Goal: Task Accomplishment & Management: Complete application form

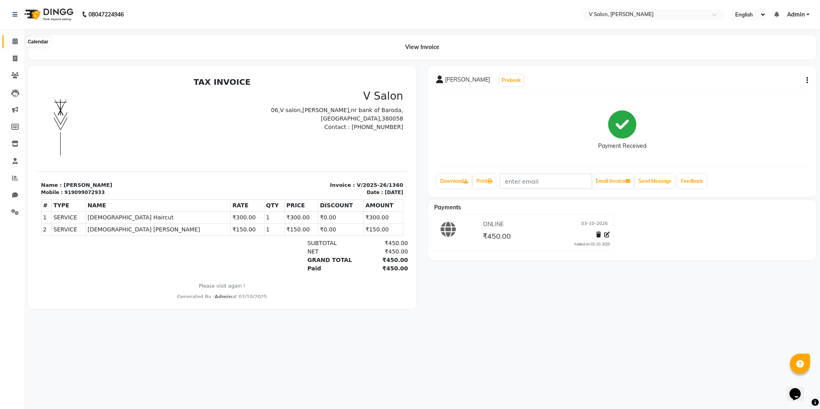
click at [14, 42] on icon at bounding box center [14, 41] width 5 height 6
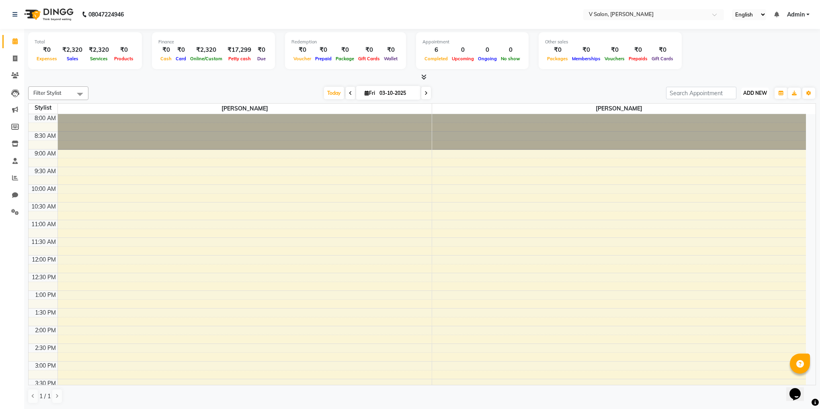
click at [755, 88] on button "ADD NEW Toggle Dropdown" at bounding box center [755, 93] width 28 height 11
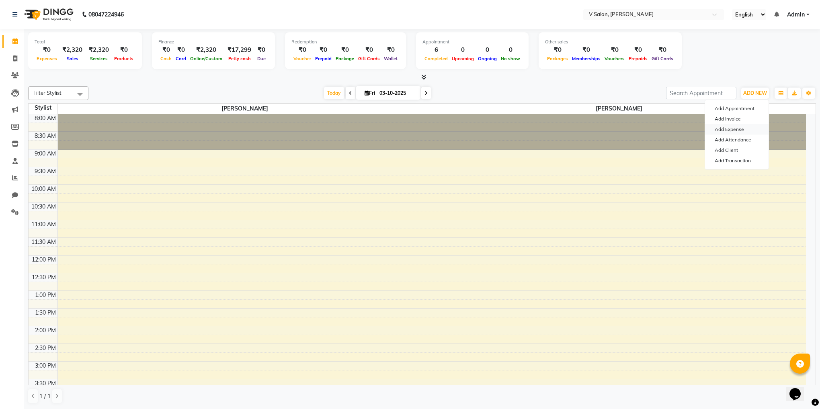
click at [744, 131] on link "Add Expense" at bounding box center [736, 129] width 63 height 10
select select "1"
select select "7556"
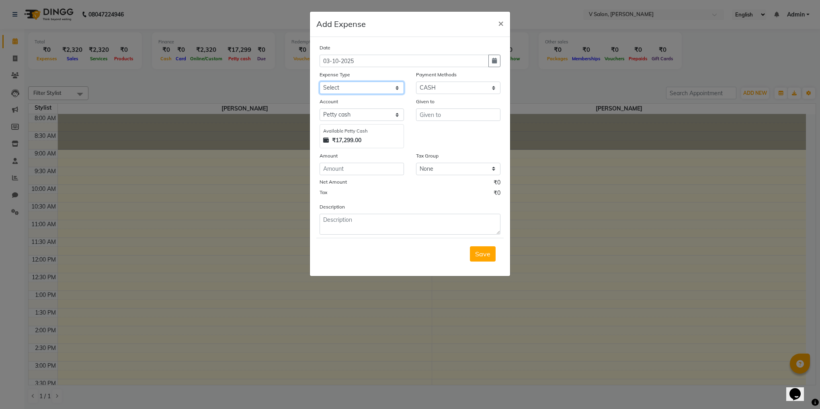
click at [372, 90] on select "Select Advance Salary Bank charges Car maintenance Cash transfer to bank Cash t…" at bounding box center [361, 88] width 84 height 12
select select "23219"
click at [319, 82] on select "Select Advance Salary Bank charges Car maintenance Cash transfer to bank Cash t…" at bounding box center [361, 88] width 84 height 12
click at [352, 172] on input "number" at bounding box center [361, 169] width 84 height 12
type input "20"
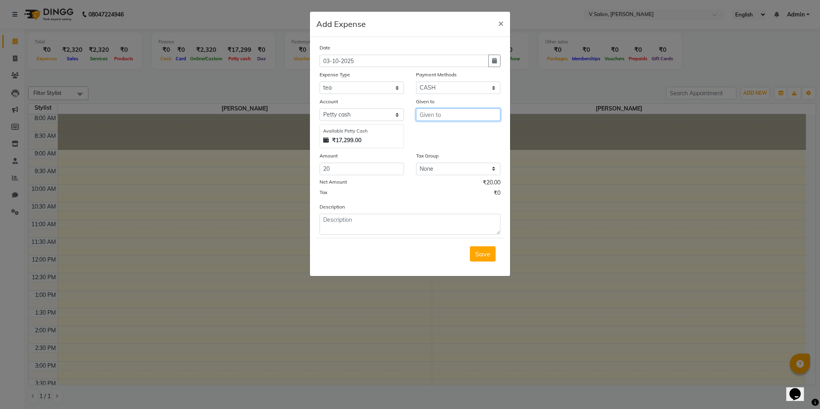
click at [458, 119] on input "text" at bounding box center [458, 114] width 84 height 12
click at [442, 133] on ngb-highlight "v ishal nai" at bounding box center [440, 131] width 29 height 8
type input "[PERSON_NAME]"
click at [488, 257] on span "Save" at bounding box center [482, 254] width 15 height 8
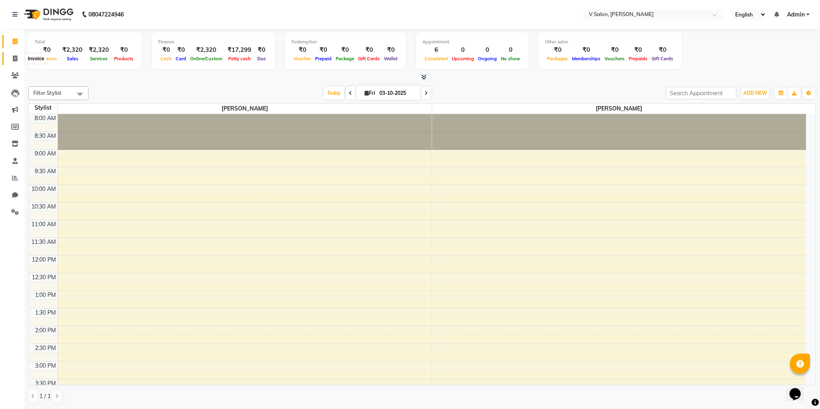
click at [13, 61] on span at bounding box center [15, 58] width 14 height 9
select select "8434"
select select "service"
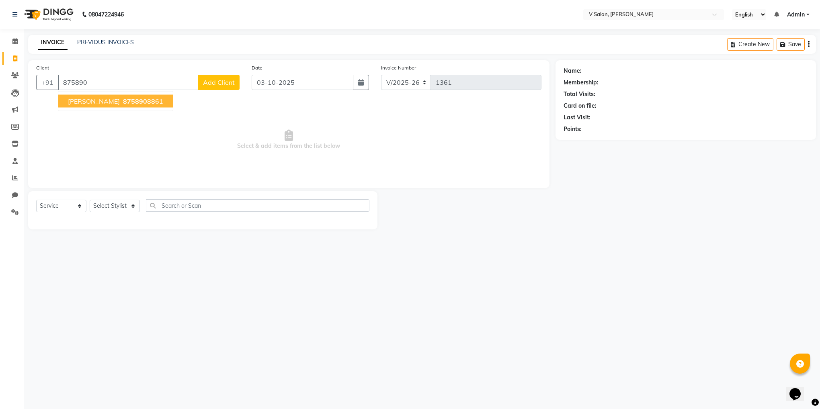
click at [125, 102] on span "875890" at bounding box center [135, 101] width 24 height 8
type input "8758908861"
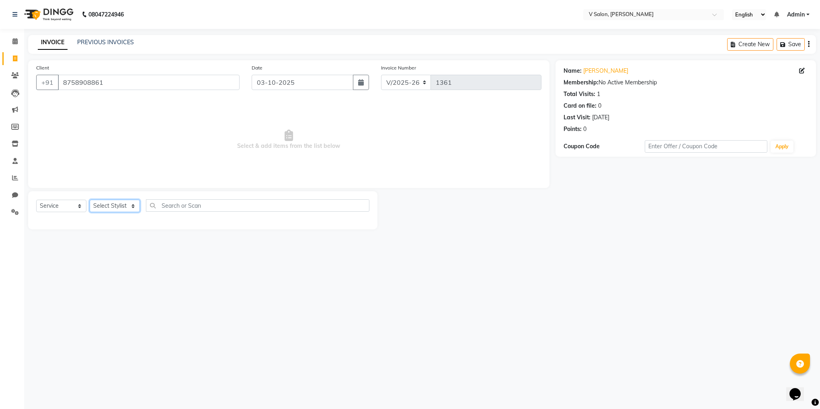
click at [131, 205] on select "Select Stylist [PERSON_NAME] vishal nai" at bounding box center [115, 206] width 50 height 12
select select "82636"
click at [90, 200] on select "Select Stylist [PERSON_NAME] vishal nai" at bounding box center [115, 206] width 50 height 12
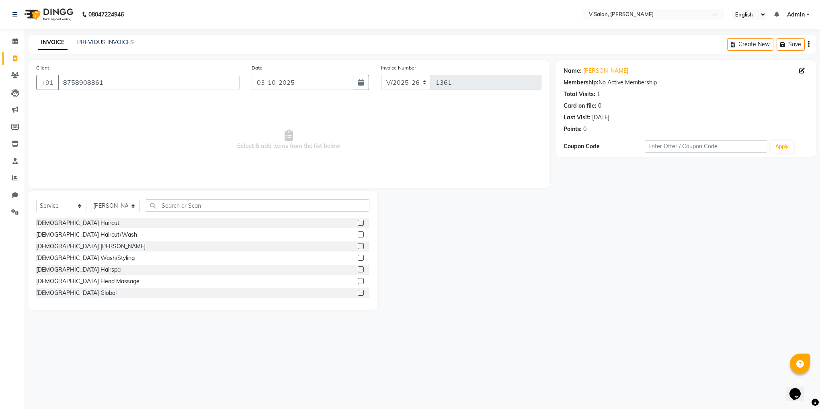
click at [358, 222] on label at bounding box center [361, 223] width 6 height 6
click at [358, 222] on input "checkbox" at bounding box center [360, 223] width 5 height 5
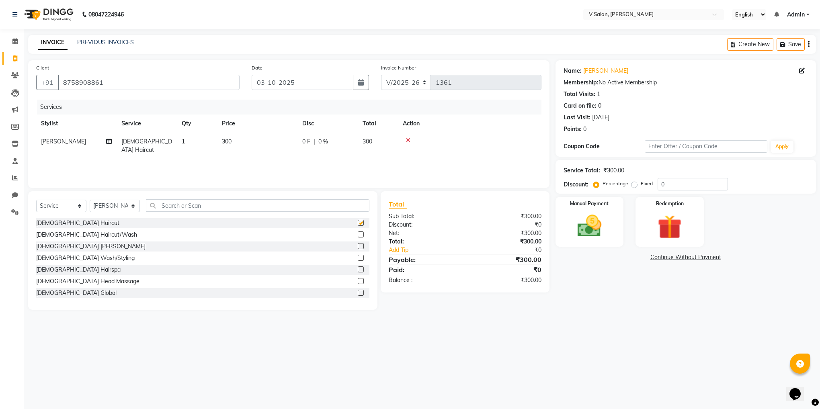
checkbox input "false"
click at [584, 232] on img at bounding box center [589, 226] width 41 height 29
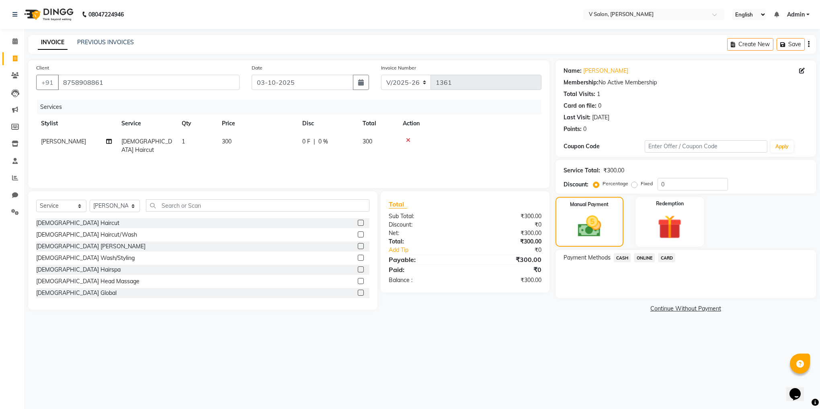
click at [646, 257] on span "ONLINE" at bounding box center [644, 257] width 21 height 9
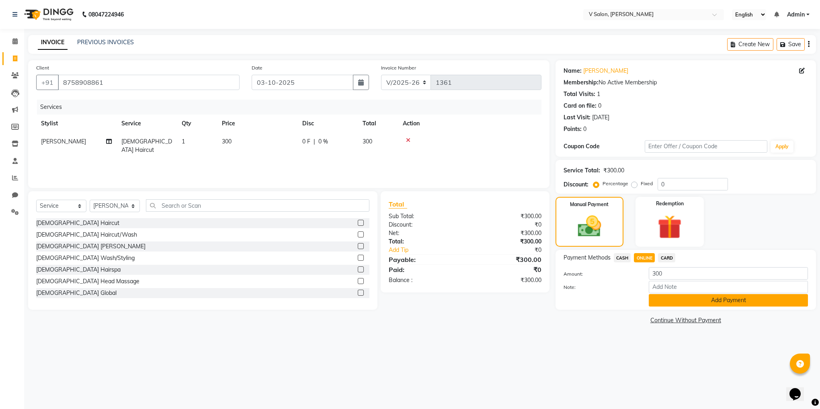
click at [680, 296] on button "Add Payment" at bounding box center [727, 300] width 159 height 12
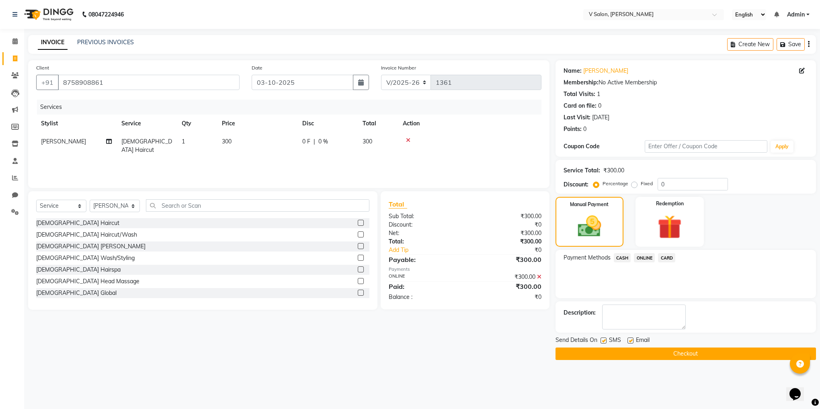
click at [628, 338] on label at bounding box center [630, 340] width 6 height 6
click at [628, 338] on input "checkbox" at bounding box center [629, 340] width 5 height 5
checkbox input "false"
click at [603, 342] on label at bounding box center [603, 340] width 6 height 6
click at [603, 342] on input "checkbox" at bounding box center [602, 340] width 5 height 5
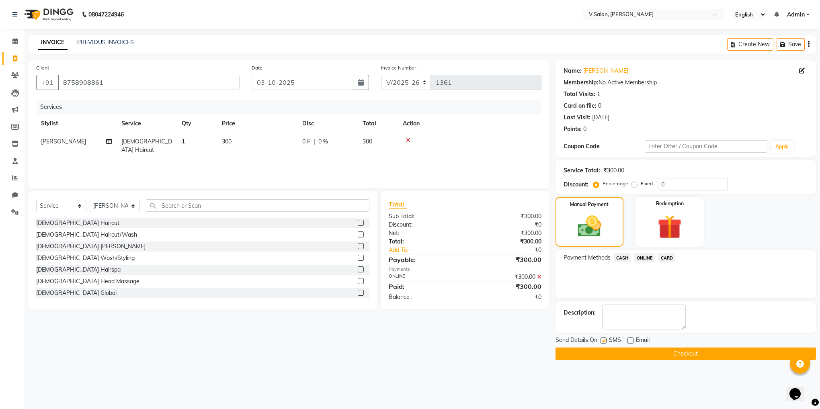
checkbox input "false"
click at [608, 351] on button "Checkout" at bounding box center [685, 354] width 260 height 12
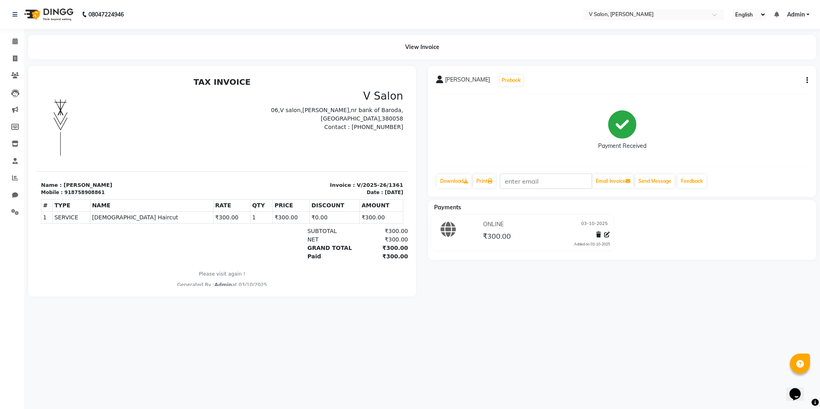
click at [608, 351] on div "08047224946 Select Location × V Salon, [PERSON_NAME] Sarva English ENGLISH Espa…" at bounding box center [410, 204] width 820 height 409
click at [17, 61] on icon at bounding box center [15, 58] width 4 height 6
select select "service"
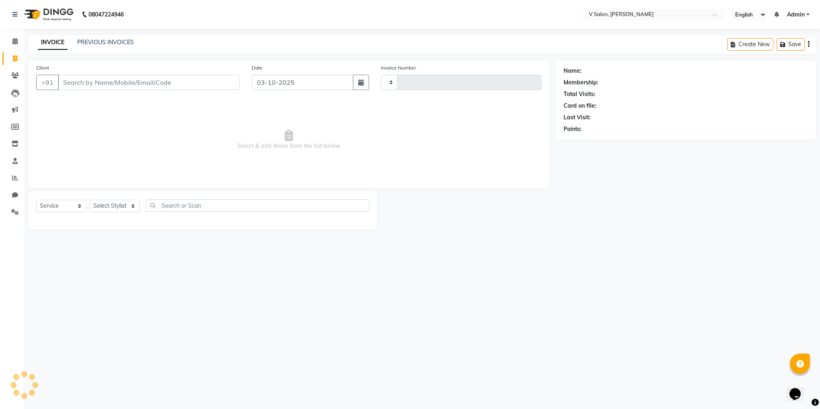
type input "1362"
select select "8434"
click at [104, 84] on input "Client" at bounding box center [149, 82] width 182 height 15
type input "A"
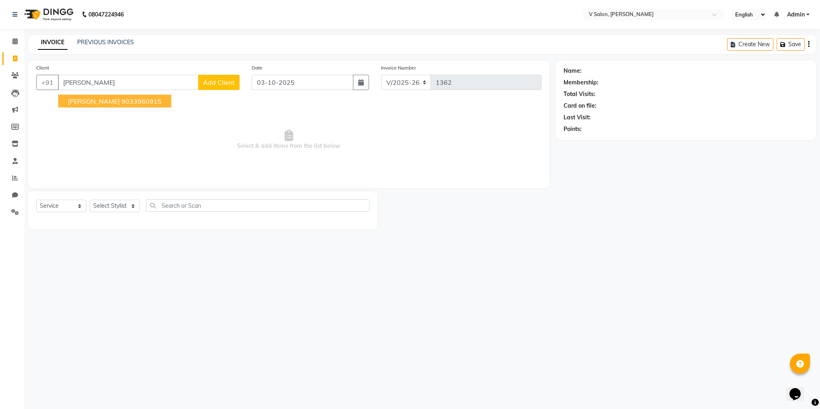
click at [102, 102] on span "[PERSON_NAME]" at bounding box center [94, 101] width 52 height 8
type input "9033960915"
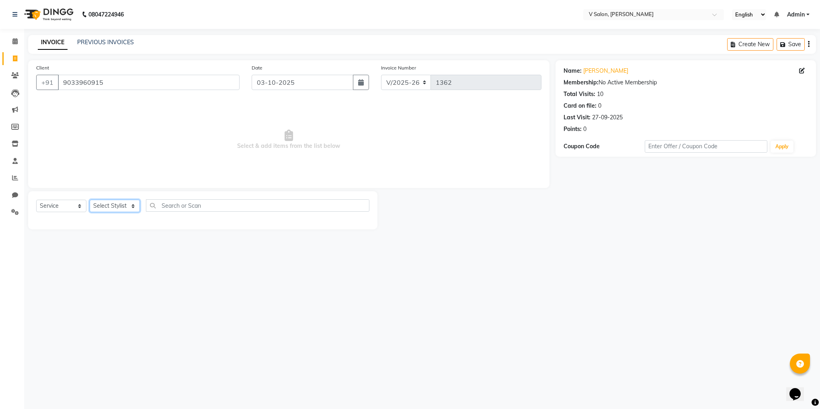
click at [129, 210] on select "Select Stylist [PERSON_NAME] vishal nai" at bounding box center [115, 206] width 50 height 12
select select "81550"
click at [90, 200] on select "Select Stylist [PERSON_NAME] vishal nai" at bounding box center [115, 206] width 50 height 12
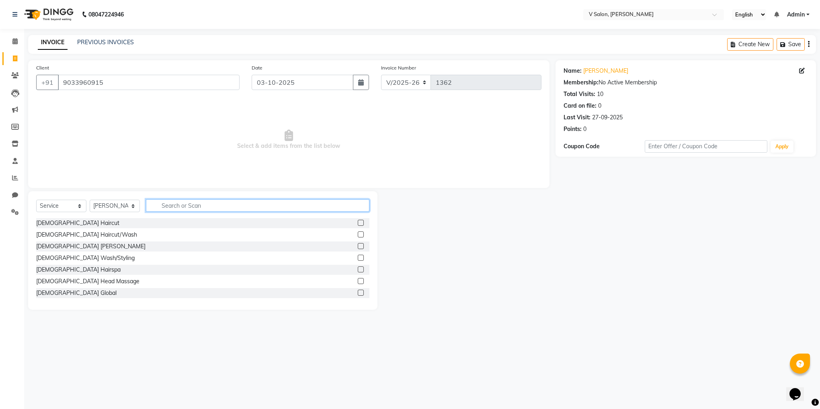
click at [303, 205] on input "text" at bounding box center [257, 205] width 223 height 12
type input "F"
click at [358, 257] on label at bounding box center [361, 258] width 6 height 6
click at [358, 257] on input "checkbox" at bounding box center [360, 258] width 5 height 5
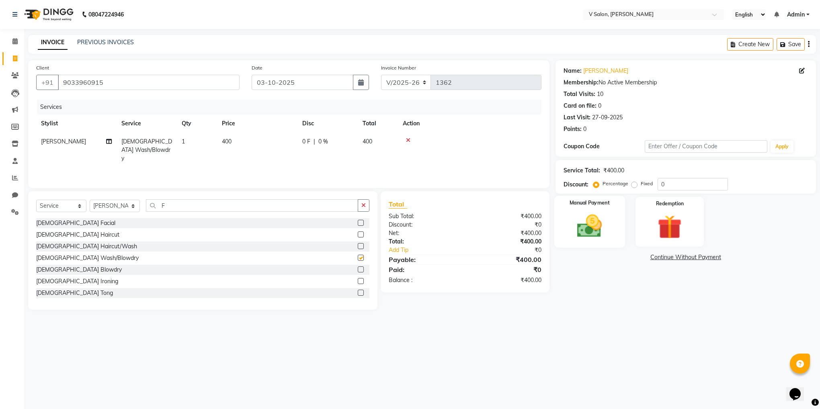
checkbox input "false"
click at [576, 225] on img at bounding box center [589, 226] width 41 height 29
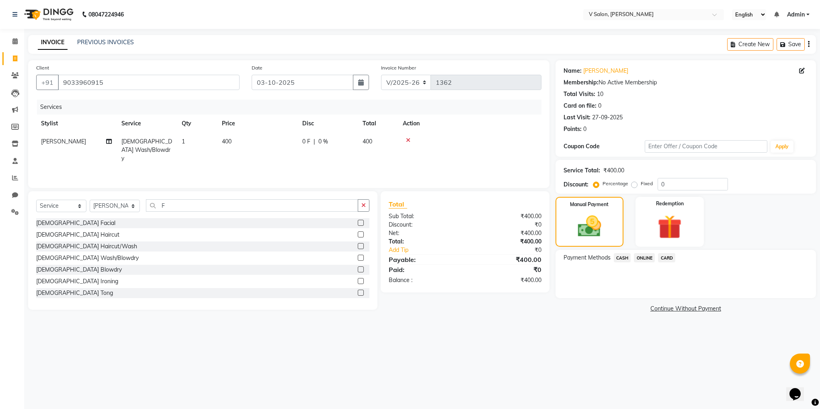
click at [622, 256] on span "CASH" at bounding box center [621, 257] width 17 height 9
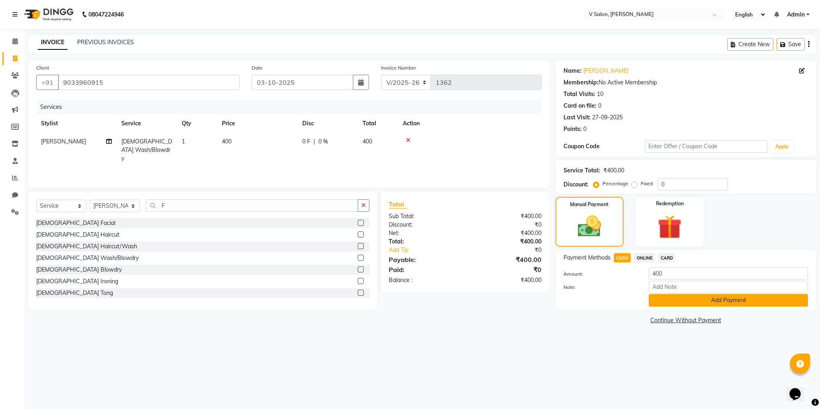
click at [663, 300] on button "Add Payment" at bounding box center [727, 300] width 159 height 12
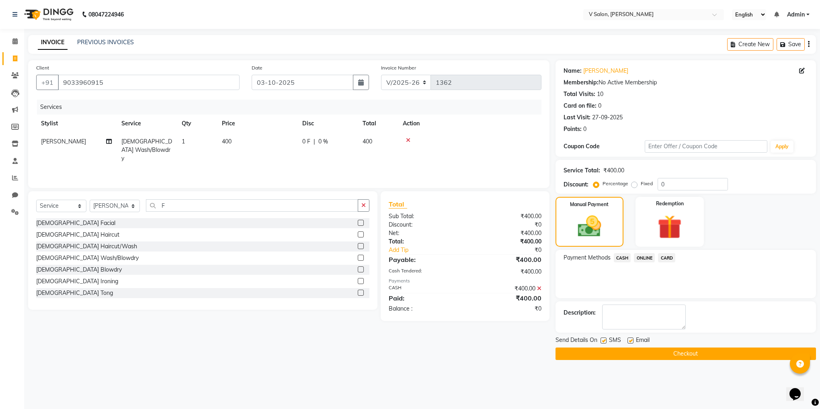
click at [605, 342] on label at bounding box center [603, 340] width 6 height 6
click at [605, 342] on input "checkbox" at bounding box center [602, 340] width 5 height 5
checkbox input "false"
click at [627, 340] on label at bounding box center [630, 340] width 6 height 6
click at [627, 340] on input "checkbox" at bounding box center [629, 340] width 5 height 5
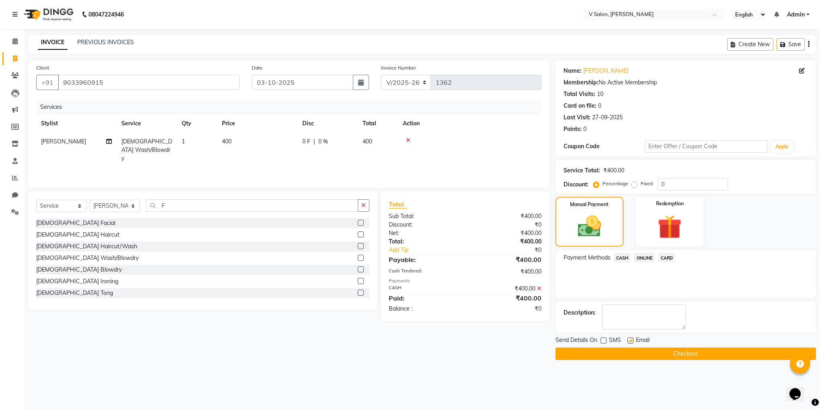
checkbox input "false"
click at [641, 357] on button "Checkout" at bounding box center [685, 354] width 260 height 12
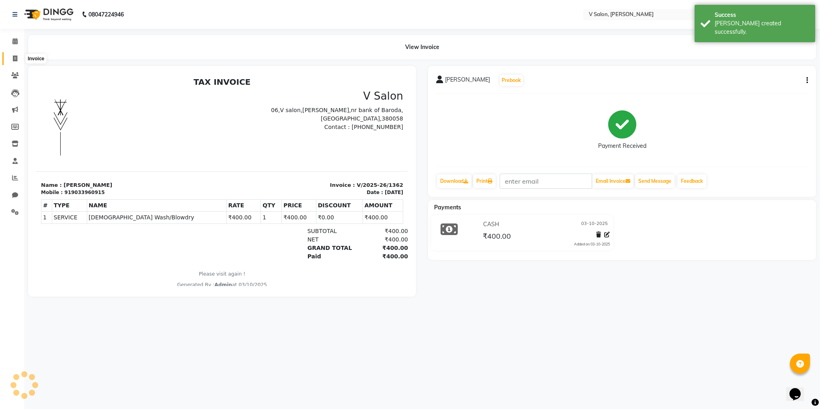
click at [10, 58] on span at bounding box center [15, 58] width 14 height 9
select select "service"
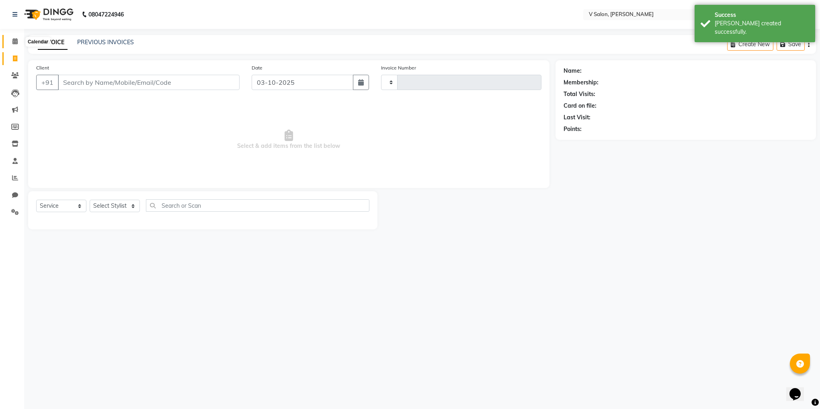
type input "1363"
select select "8434"
click at [21, 40] on span at bounding box center [15, 41] width 14 height 9
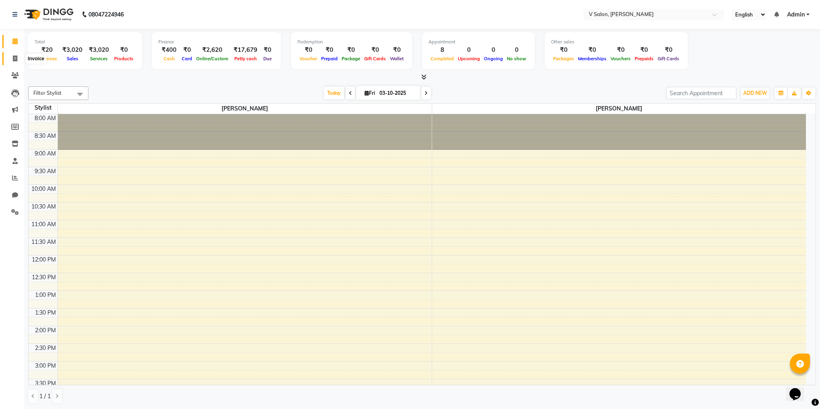
click at [14, 58] on icon at bounding box center [15, 58] width 4 height 6
select select "8434"
select select "service"
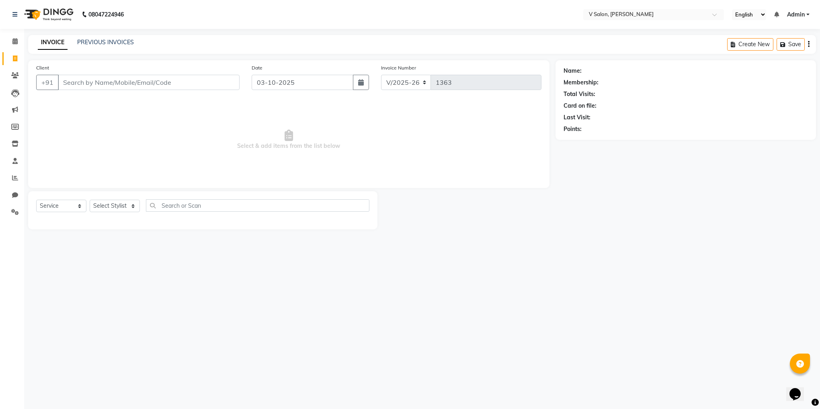
click at [130, 86] on input "Client" at bounding box center [149, 82] width 182 height 15
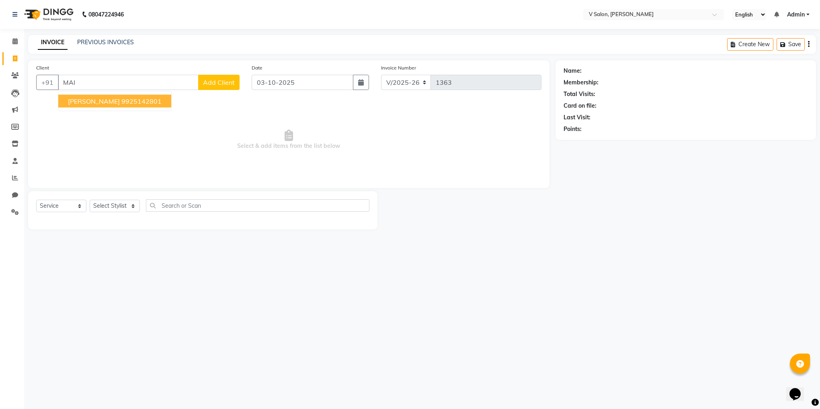
click at [133, 102] on ngb-highlight "9925142801" at bounding box center [141, 101] width 40 height 8
type input "9925142801"
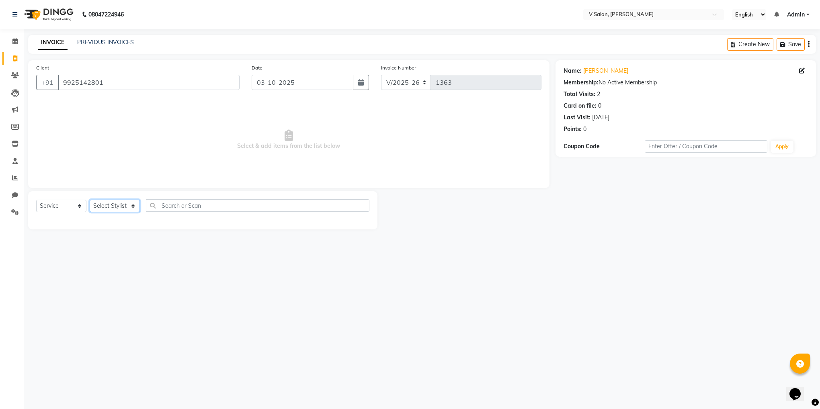
click at [128, 208] on select "Select Stylist [PERSON_NAME] vishal nai" at bounding box center [115, 206] width 50 height 12
select select "82636"
click at [90, 200] on select "Select Stylist [PERSON_NAME] vishal nai" at bounding box center [115, 206] width 50 height 12
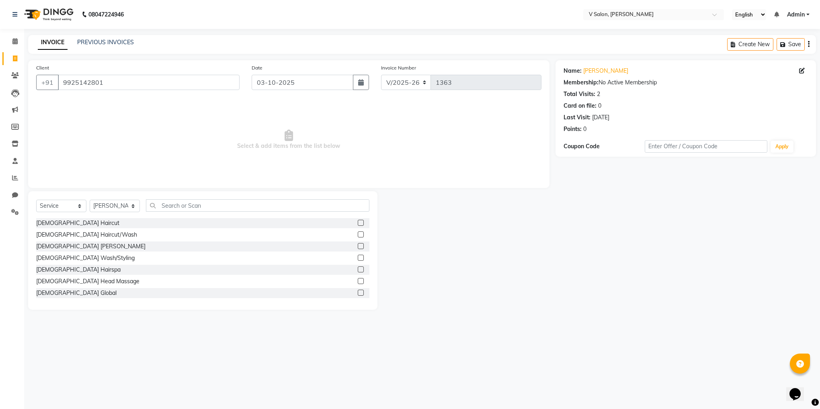
click at [358, 245] on label at bounding box center [361, 246] width 6 height 6
click at [358, 245] on input "checkbox" at bounding box center [360, 246] width 5 height 5
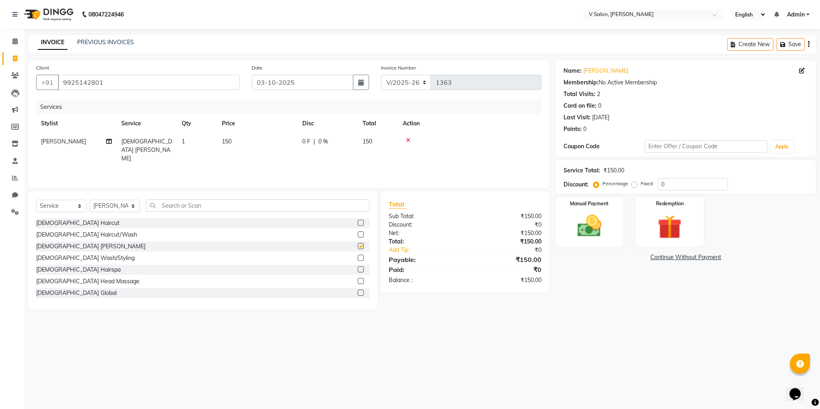
checkbox input "false"
click at [592, 222] on img at bounding box center [589, 226] width 41 height 29
click at [645, 260] on span "ONLINE" at bounding box center [644, 257] width 21 height 9
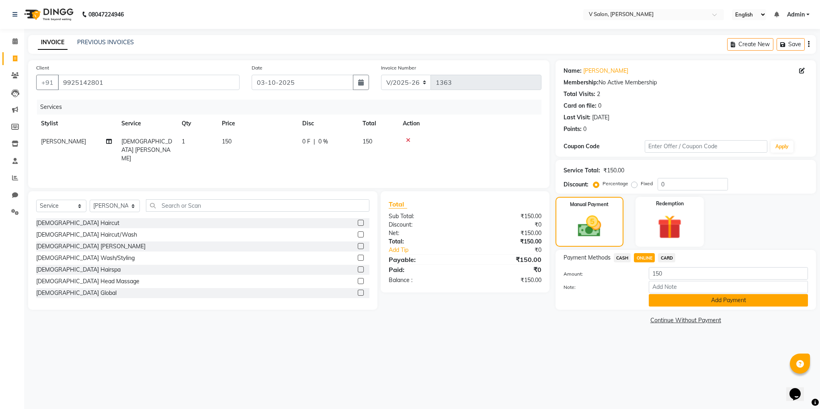
click at [674, 299] on button "Add Payment" at bounding box center [727, 300] width 159 height 12
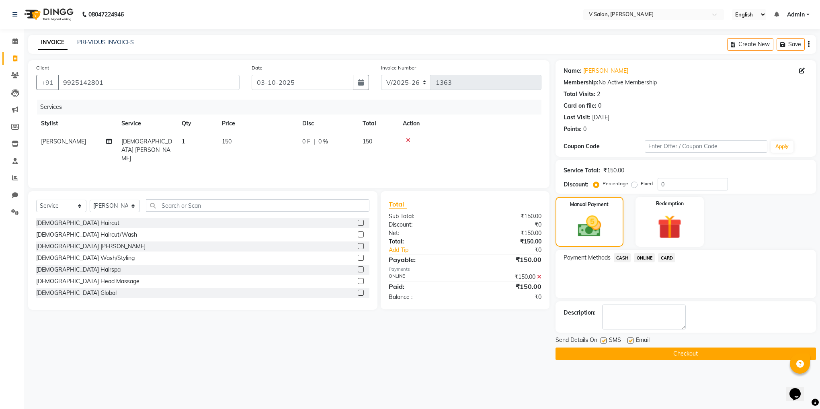
click at [625, 340] on div "SMS" at bounding box center [613, 341] width 27 height 10
click at [627, 342] on label at bounding box center [630, 340] width 6 height 6
click at [627, 342] on input "checkbox" at bounding box center [629, 340] width 5 height 5
checkbox input "false"
click at [611, 357] on button "Checkout" at bounding box center [685, 354] width 260 height 12
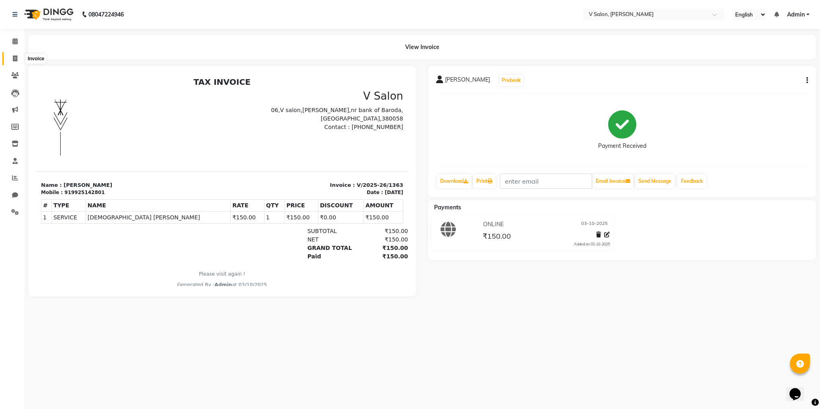
click at [16, 59] on icon at bounding box center [15, 58] width 4 height 6
select select "8434"
select select "service"
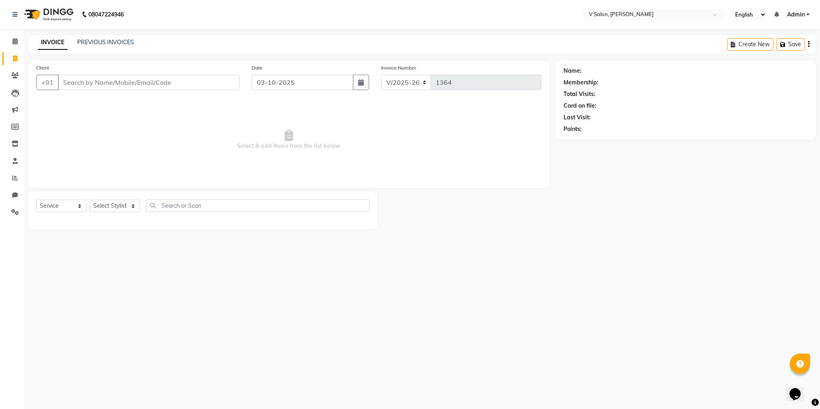
click at [206, 88] on input "Client" at bounding box center [149, 82] width 182 height 15
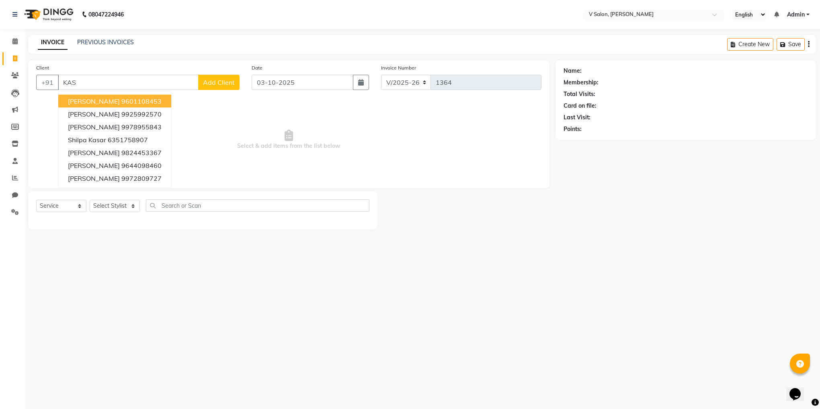
click at [149, 104] on ngb-highlight "9601108453" at bounding box center [141, 101] width 40 height 8
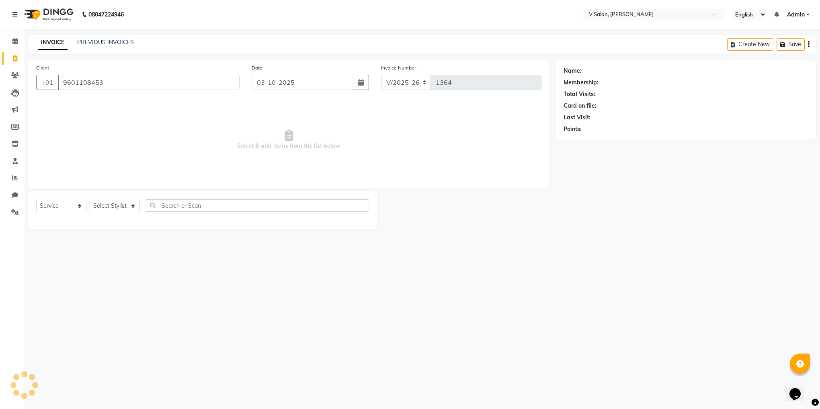
type input "9601108453"
click at [120, 210] on select "Select Stylist [PERSON_NAME] vishal nai" at bounding box center [115, 206] width 50 height 12
select select "82636"
click at [90, 200] on select "Select Stylist [PERSON_NAME] vishal nai" at bounding box center [115, 206] width 50 height 12
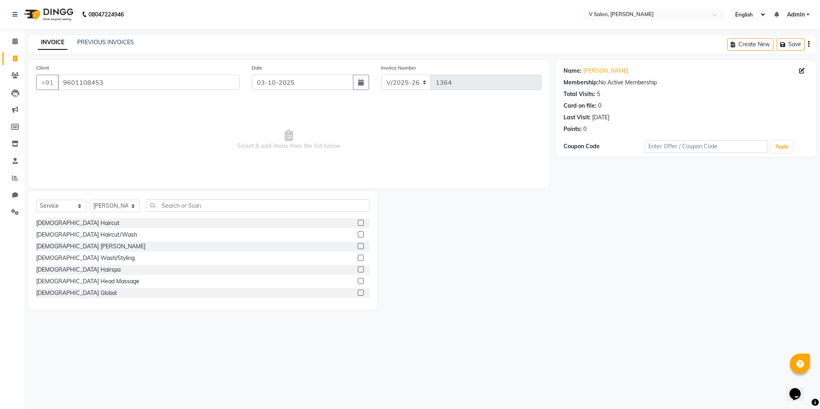
click at [358, 233] on label at bounding box center [361, 234] width 6 height 6
click at [358, 233] on input "checkbox" at bounding box center [360, 234] width 5 height 5
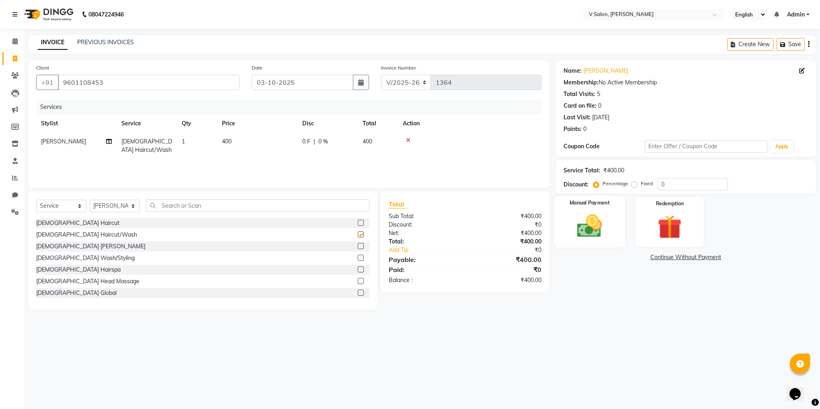
checkbox input "false"
click at [580, 215] on img at bounding box center [589, 226] width 41 height 29
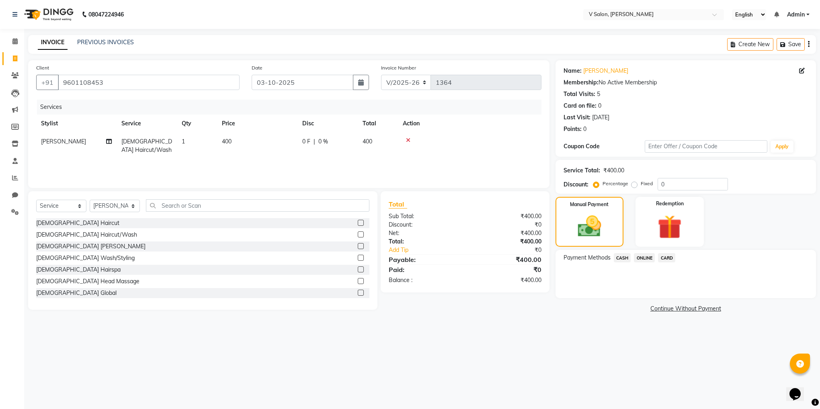
click at [642, 258] on span "ONLINE" at bounding box center [644, 257] width 21 height 9
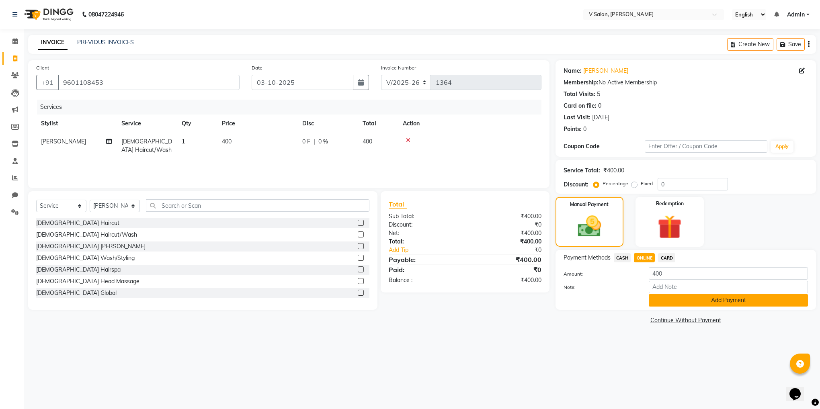
click at [671, 300] on button "Add Payment" at bounding box center [727, 300] width 159 height 12
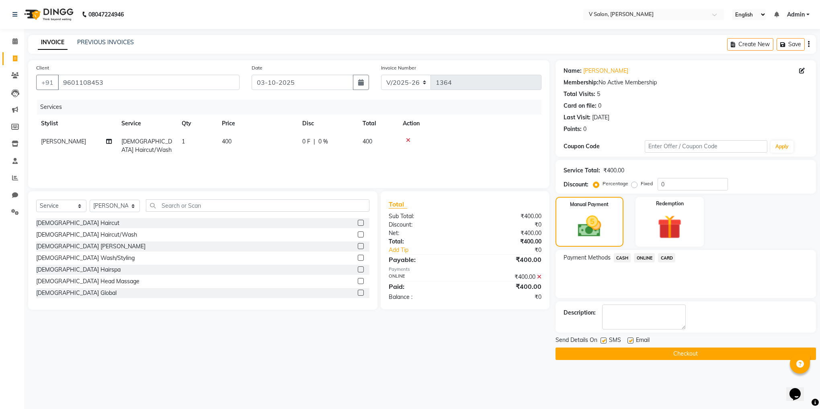
click at [627, 338] on label at bounding box center [630, 340] width 6 height 6
click at [627, 338] on input "checkbox" at bounding box center [629, 340] width 5 height 5
checkbox input "false"
click at [607, 356] on button "Checkout" at bounding box center [685, 354] width 260 height 12
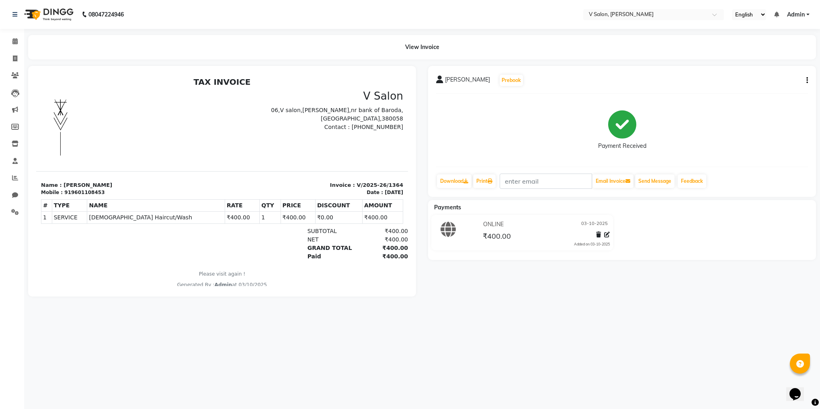
click at [607, 356] on div "08047224946 Select Location × V Salon, Sheladia Sarva English ENGLISH Español ا…" at bounding box center [410, 204] width 820 height 409
click at [595, 341] on div "08047224946 Select Location × V Salon, Sheladia Sarva English ENGLISH Español ا…" at bounding box center [410, 204] width 820 height 409
